Goal: Task Accomplishment & Management: Use online tool/utility

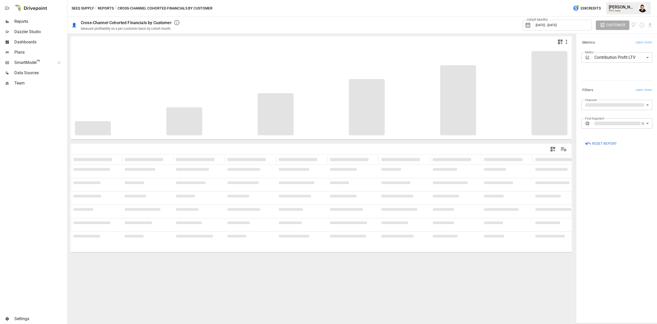
click at [19, 26] on div "Reports" at bounding box center [33, 21] width 66 height 10
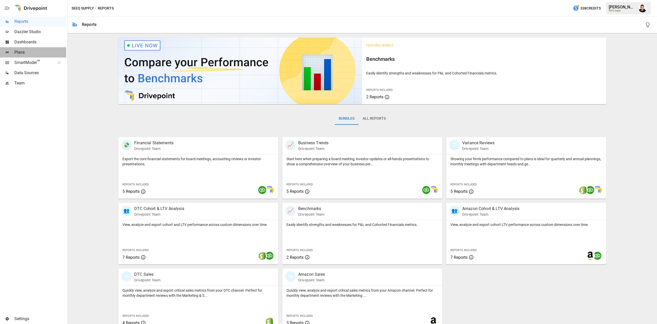
click at [43, 52] on span "Plans" at bounding box center [40, 52] width 52 height 6
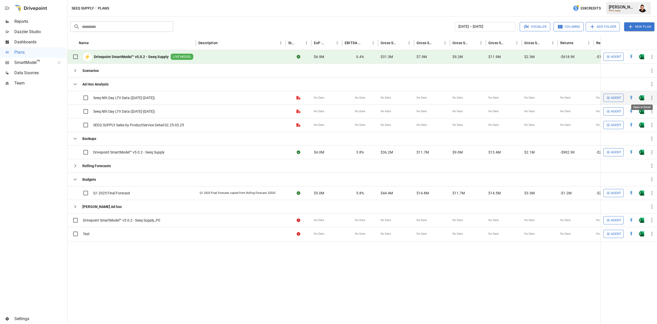
click at [643, 100] on img "Open in Excel" at bounding box center [641, 97] width 5 height 5
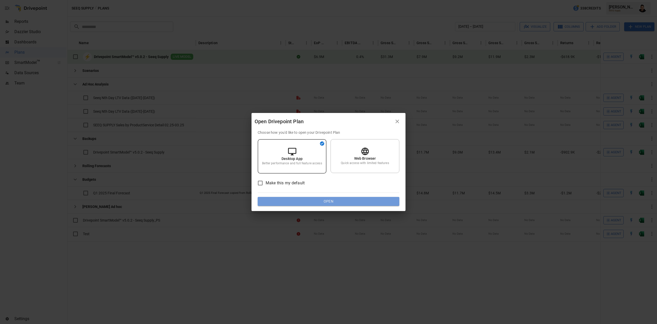
click at [360, 203] on button "Open" at bounding box center [329, 201] width 142 height 9
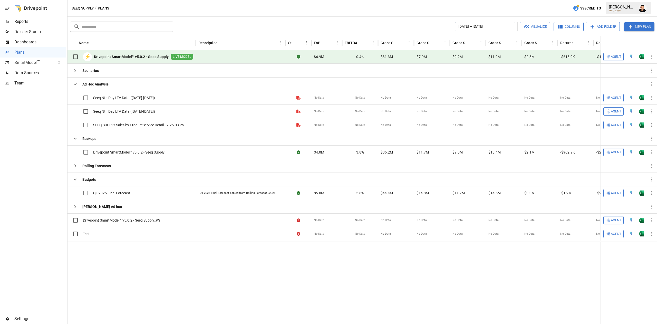
click at [37, 22] on span "Reports" at bounding box center [40, 21] width 52 height 6
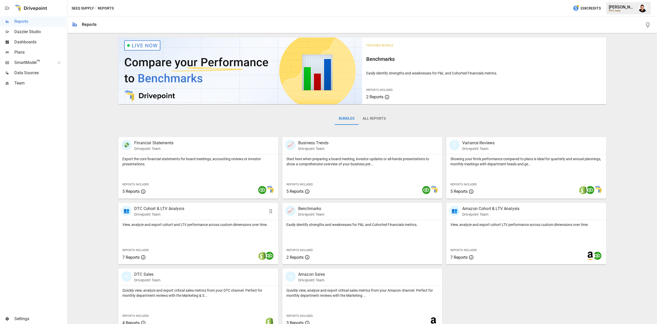
click at [211, 223] on p "View, analyze and export cohort and LTV performance across custom dimensions ov…" at bounding box center [198, 224] width 152 height 5
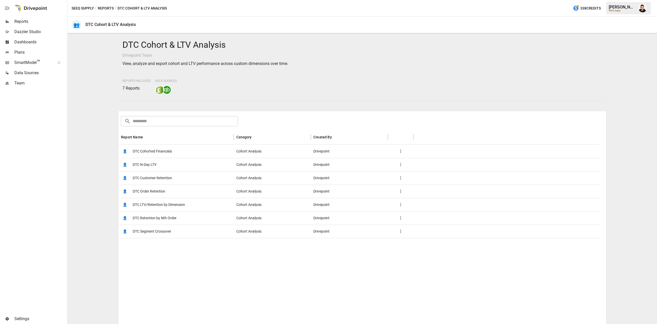
click at [171, 153] on span "DTC Cohorted Financials" at bounding box center [152, 151] width 39 height 13
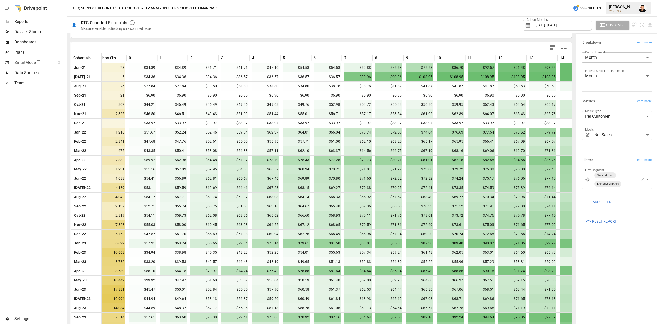
scroll to position [104, 0]
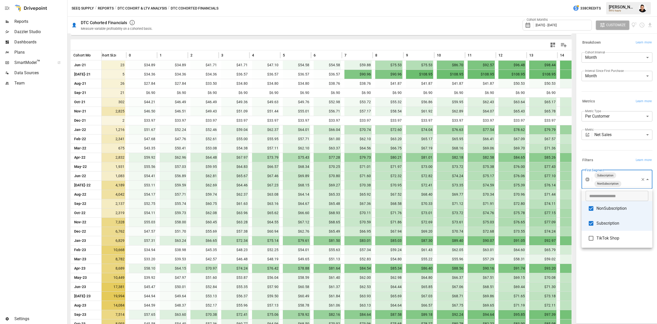
click at [626, 0] on body "Reports Dazzler Studio Dashboards Plans SmartModel ™ Data Sources Team Settings…" at bounding box center [328, 0] width 657 height 0
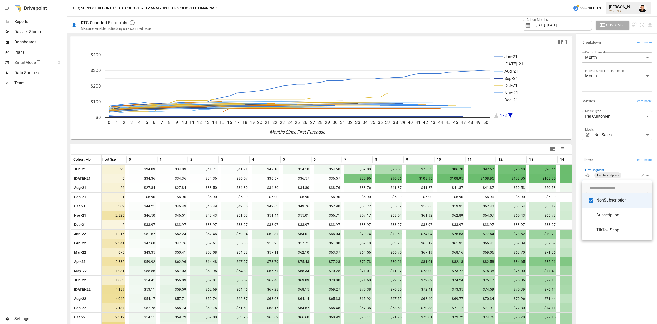
click at [571, 142] on div at bounding box center [328, 162] width 657 height 324
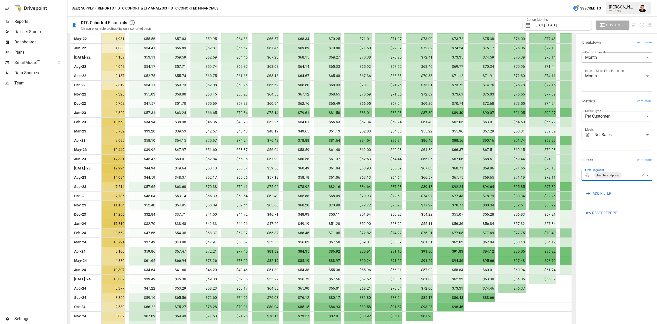
scroll to position [322, 0]
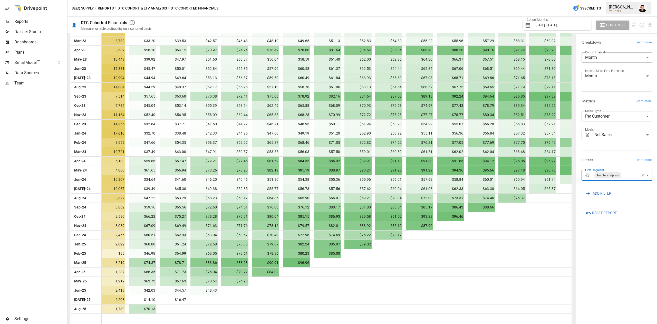
click at [609, 0] on body "Reports Dazzler Studio Dashboards Plans SmartModel ™ Data Sources Team Settings…" at bounding box center [328, 0] width 657 height 0
click at [608, 213] on span "Subscription" at bounding box center [622, 215] width 52 height 6
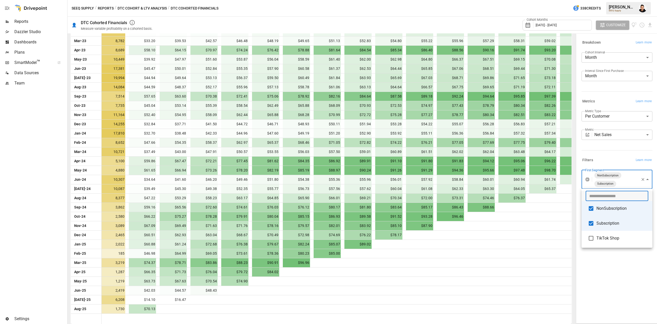
click at [595, 197] on input "text" at bounding box center [616, 196] width 63 height 10
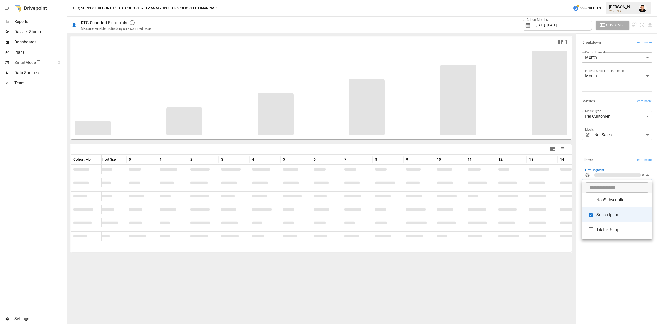
type input "**********"
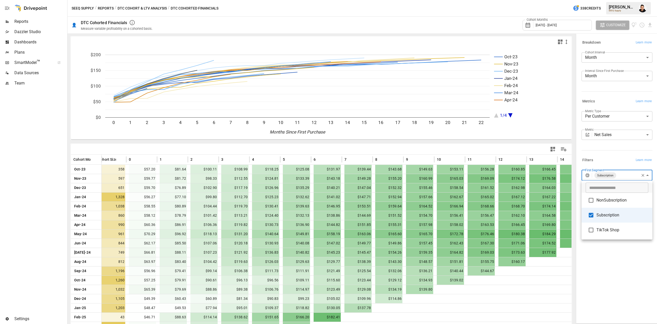
drag, startPoint x: 570, startPoint y: 116, endPoint x: 567, endPoint y: 205, distance: 89.3
click at [569, 203] on div at bounding box center [328, 162] width 657 height 324
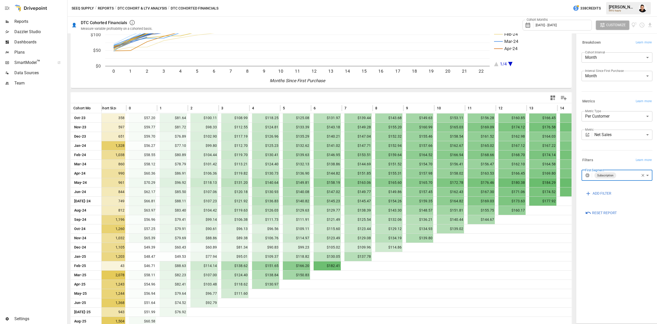
scroll to position [64, 0]
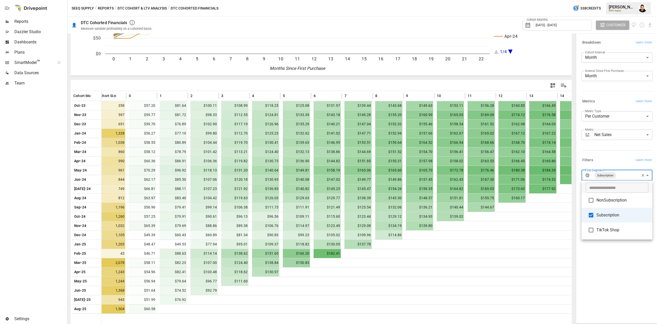
click at [622, 0] on body "Reports Dazzler Studio Dashboards Plans SmartModel ™ Data Sources Team Settings…" at bounding box center [328, 0] width 657 height 0
click at [602, 215] on span "Subscription" at bounding box center [622, 215] width 52 height 6
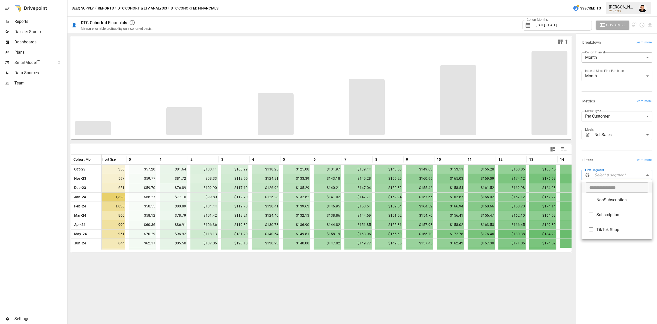
click at [600, 229] on span "TikTok Shop" at bounding box center [622, 230] width 52 height 6
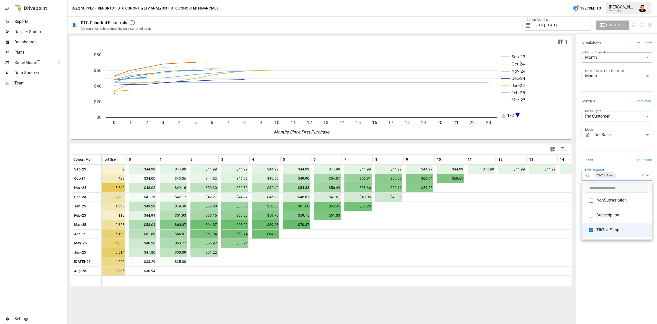
click at [32, 174] on div at bounding box center [328, 162] width 657 height 324
click at [616, 0] on body "Reports Dazzler Studio Dashboards Plans SmartModel ™ Data Sources Team Settings…" at bounding box center [328, 0] width 657 height 0
click at [610, 213] on span "Subscription" at bounding box center [622, 215] width 52 height 6
click at [599, 226] on li "TikTok Shop" at bounding box center [616, 229] width 71 height 15
type input "**********"
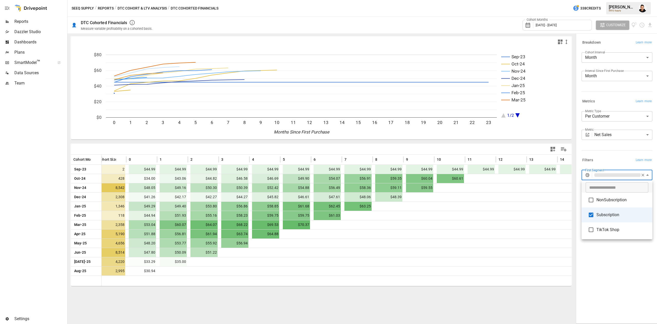
click at [599, 270] on div at bounding box center [328, 162] width 657 height 324
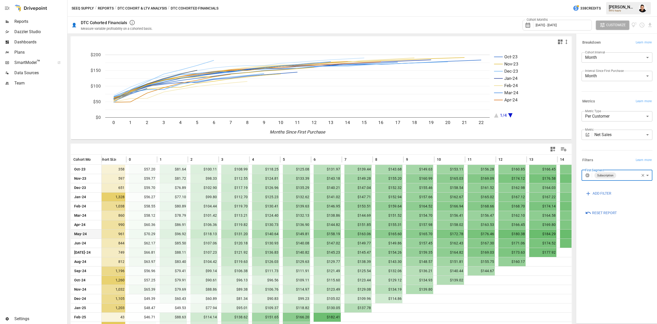
scroll to position [64, 0]
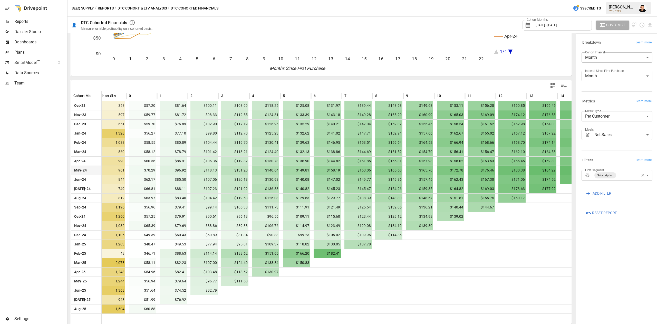
drag, startPoint x: 21, startPoint y: 155, endPoint x: 25, endPoint y: 154, distance: 3.9
click at [24, 154] on div at bounding box center [33, 200] width 66 height 225
